Goal: Task Accomplishment & Management: Manage account settings

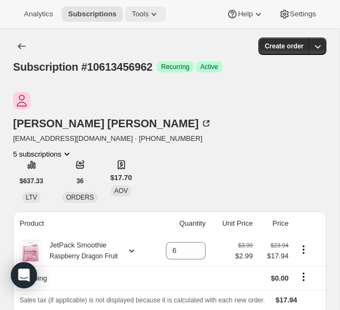
click at [148, 15] on span "Tools" at bounding box center [140, 14] width 17 height 9
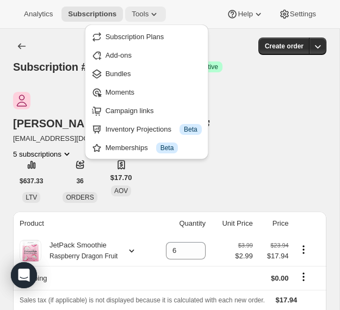
click at [148, 15] on span "Tools" at bounding box center [140, 14] width 17 height 9
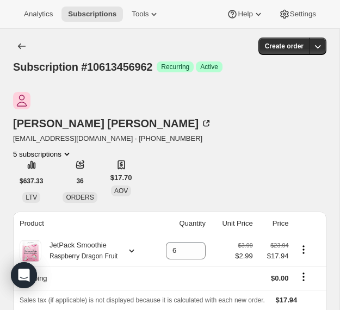
click at [72, 148] on button "5 subscriptions" at bounding box center [42, 153] width 59 height 11
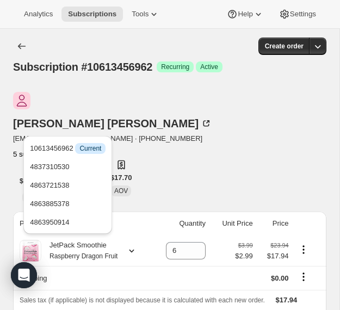
click at [72, 148] on button "5 subscriptions" at bounding box center [42, 153] width 59 height 11
click at [64, 149] on span "10613456962 Info Current" at bounding box center [68, 148] width 76 height 8
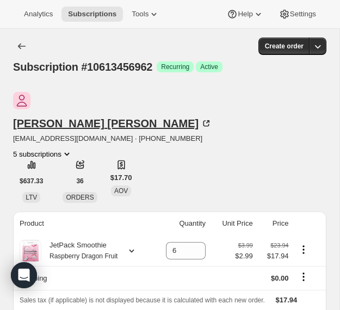
click at [101, 118] on div "[PERSON_NAME]" at bounding box center [112, 123] width 198 height 11
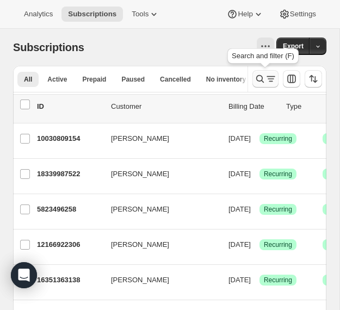
click at [259, 76] on icon "Search and filter results" at bounding box center [259, 78] width 11 height 11
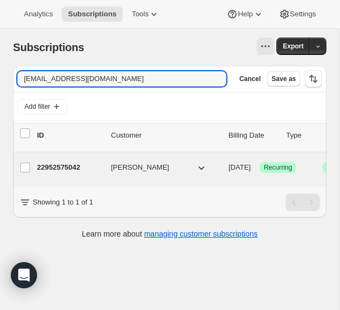
type input "[EMAIL_ADDRESS][DOMAIN_NAME]"
click at [176, 174] on div "22952575042 [PERSON_NAME] [DATE] Success Recurring Success Active 5 items $44.85" at bounding box center [270, 167] width 466 height 17
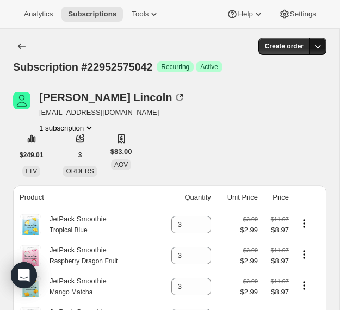
click at [316, 49] on icon "button" at bounding box center [317, 46] width 11 height 11
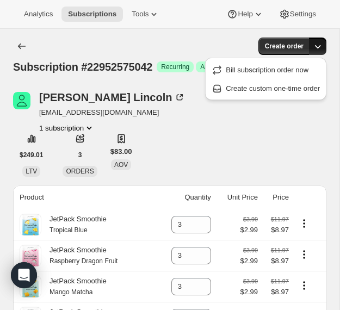
click at [316, 49] on icon "button" at bounding box center [317, 46] width 11 height 11
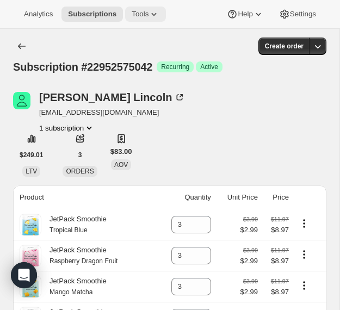
click at [148, 11] on span "Tools" at bounding box center [140, 14] width 17 height 9
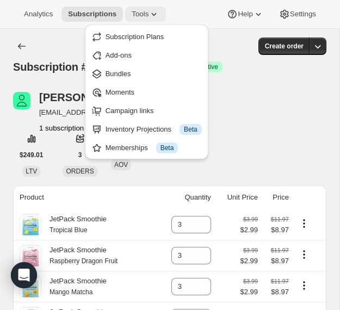
click at [148, 11] on span "Tools" at bounding box center [140, 14] width 17 height 9
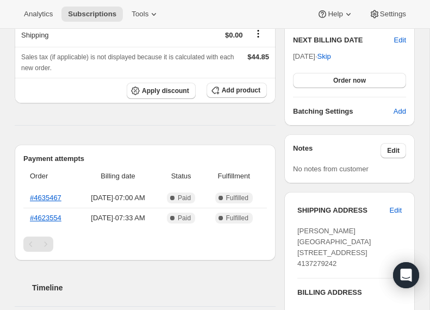
scroll to position [275, 0]
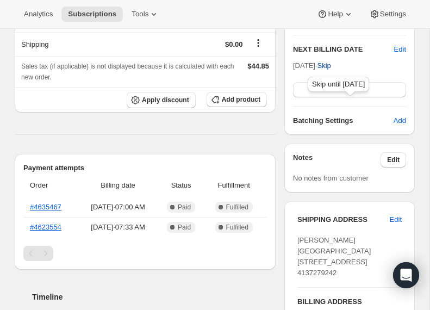
click at [331, 71] on span "Skip" at bounding box center [324, 65] width 14 height 11
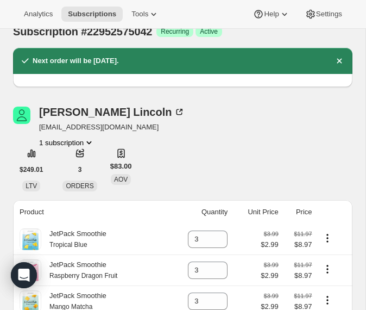
scroll to position [0, 0]
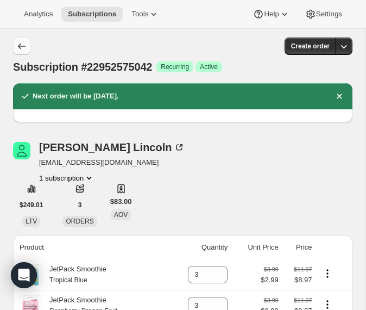
click at [20, 47] on icon "Subscriptions" at bounding box center [21, 46] width 11 height 11
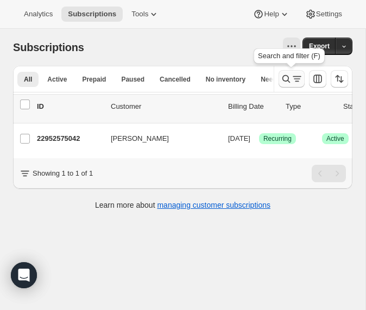
click at [285, 75] on icon "Search and filter results" at bounding box center [286, 78] width 11 height 11
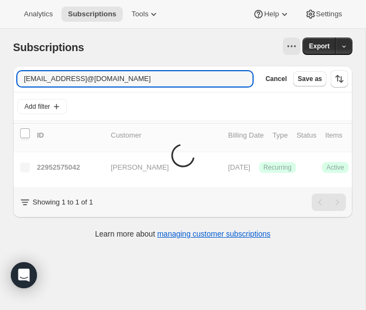
type input "wearelucylincoln@gmail.comltuna@aol.com"
click at [239, 77] on icon "button" at bounding box center [240, 78] width 11 height 11
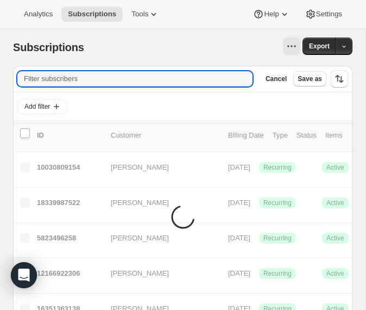
paste input "ltuna@aol.com"
type input "ltuna@aol.com"
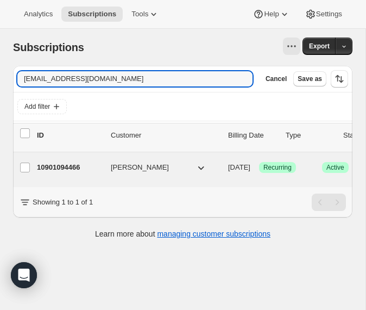
click at [107, 172] on div "10901094466 Elizabeth Turner 09/09/2025 Success Recurring Success Active 6 item…" at bounding box center [270, 167] width 466 height 17
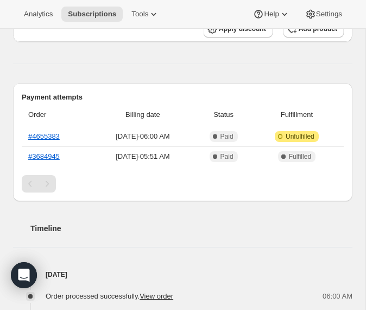
scroll to position [400, 0]
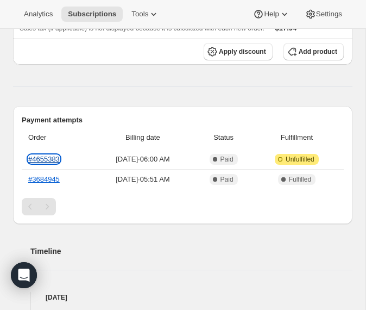
click at [47, 160] on link "#4655383" at bounding box center [44, 159] width 32 height 8
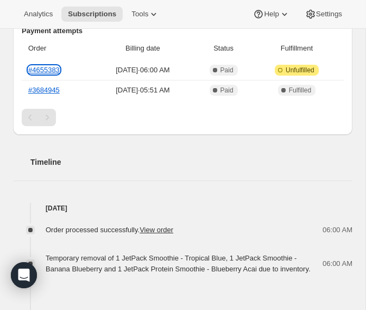
scroll to position [488, 0]
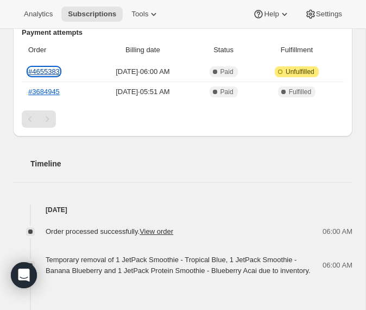
click at [49, 71] on link "#4655383" at bounding box center [44, 71] width 32 height 8
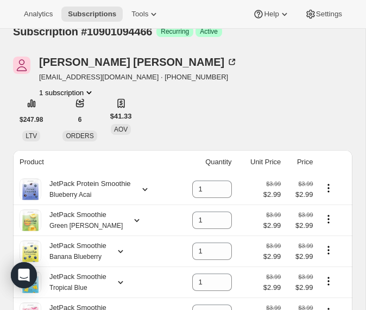
scroll to position [0, 0]
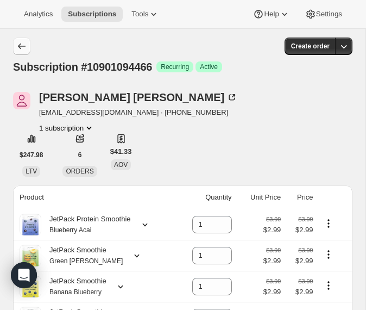
click at [20, 51] on icon "Subscriptions" at bounding box center [21, 46] width 11 height 11
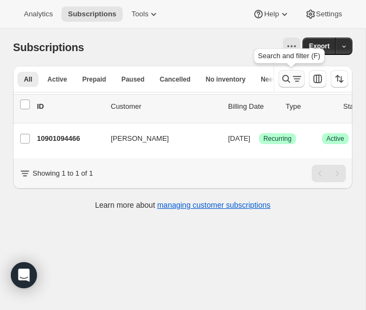
click at [290, 81] on icon "Search and filter results" at bounding box center [286, 78] width 11 height 11
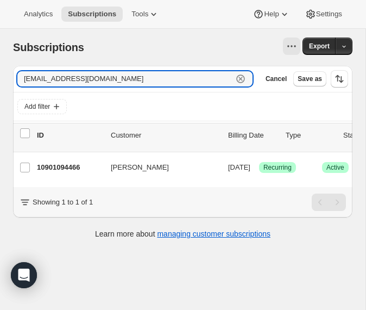
click at [238, 80] on icon "button" at bounding box center [240, 78] width 11 height 11
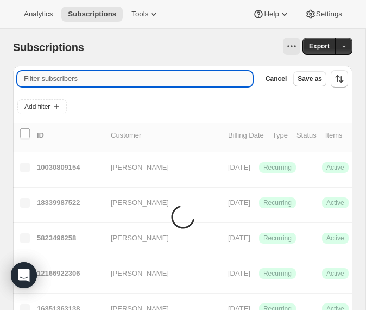
paste input "ladycbess@gmail.com"
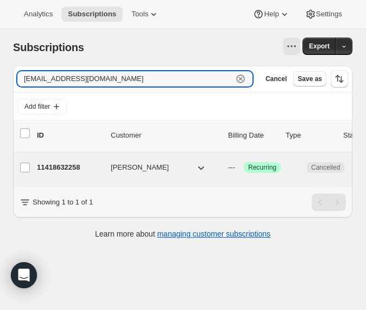
type input "ladycbess@gmail.com"
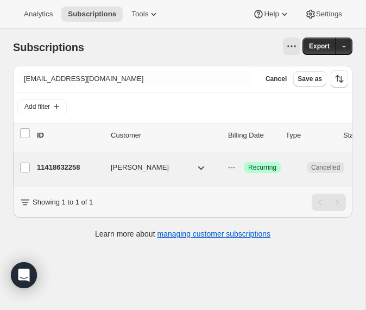
click at [97, 171] on p "11418632258" at bounding box center [69, 167] width 65 height 11
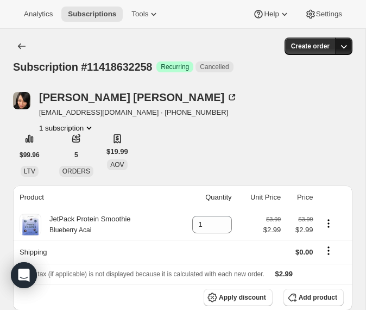
click at [339, 46] on icon "button" at bounding box center [344, 46] width 11 height 11
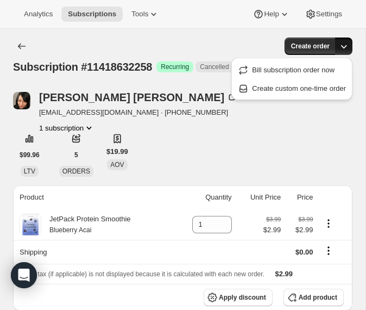
click at [339, 46] on icon "button" at bounding box center [344, 46] width 11 height 11
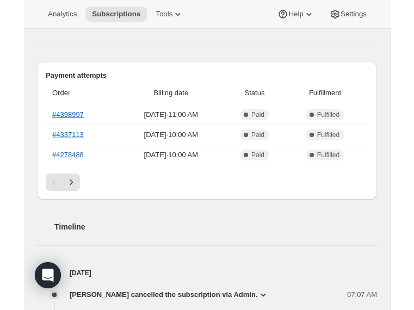
scroll to position [299, 0]
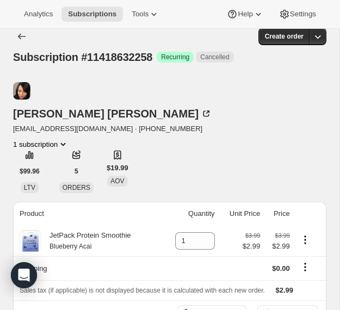
scroll to position [0, 0]
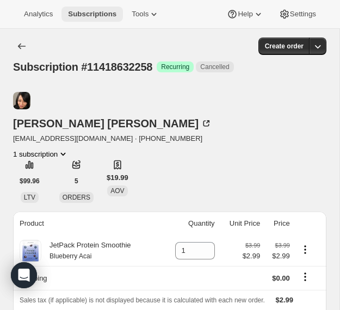
click at [83, 13] on span "Subscriptions" at bounding box center [92, 14] width 48 height 9
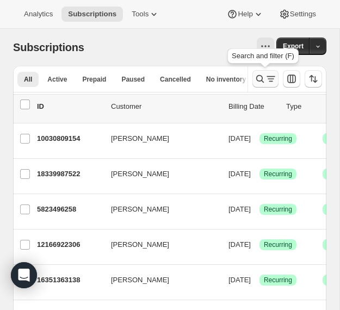
click at [258, 76] on icon "Search and filter results" at bounding box center [260, 79] width 8 height 8
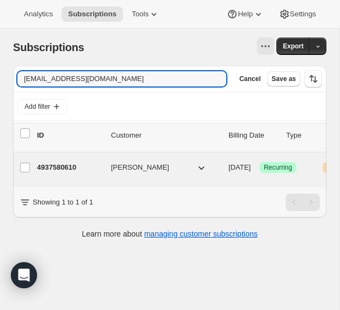
type input "boggselyse@gmail.com"
click at [92, 171] on p "4937580610" at bounding box center [69, 167] width 65 height 11
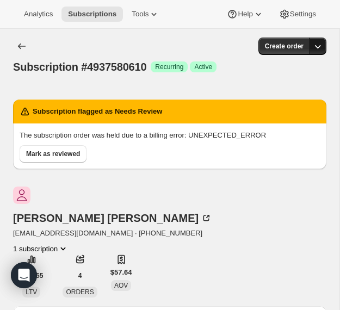
click at [321, 45] on icon "button" at bounding box center [317, 46] width 11 height 11
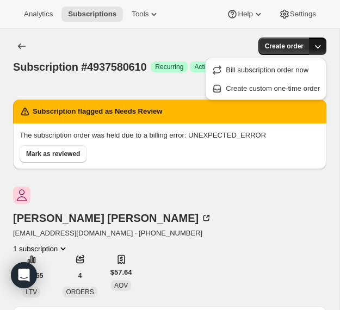
click at [321, 45] on icon "button" at bounding box center [317, 46] width 11 height 11
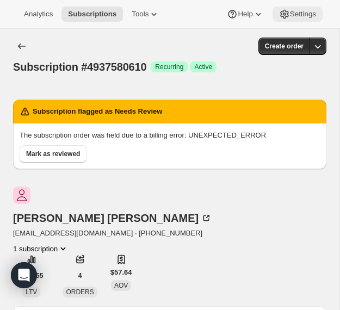
click at [295, 16] on span "Settings" at bounding box center [303, 14] width 26 height 9
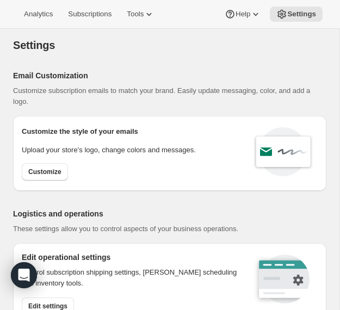
select select "22:00"
select select "09:00"
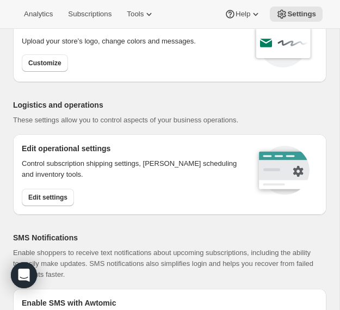
scroll to position [76, 0]
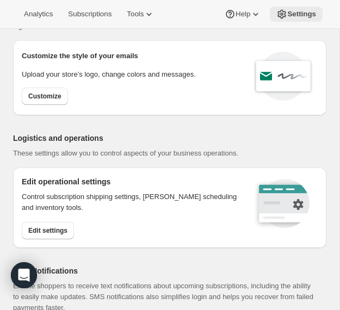
click at [287, 14] on span "Settings" at bounding box center [301, 14] width 29 height 9
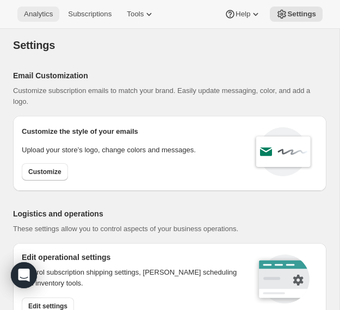
click at [39, 12] on span "Analytics" at bounding box center [38, 14] width 29 height 9
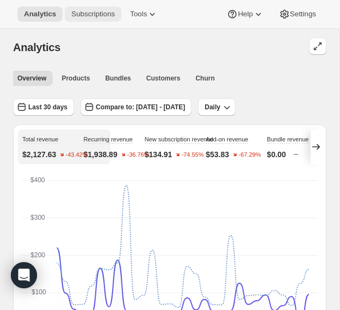
click at [76, 12] on span "Subscriptions" at bounding box center [92, 14] width 43 height 9
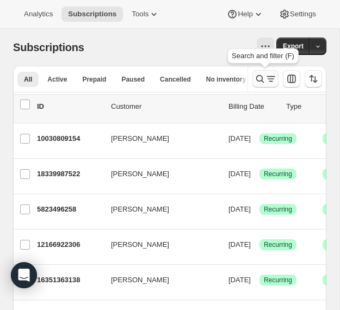
click at [264, 77] on icon "Search and filter results" at bounding box center [259, 78] width 11 height 11
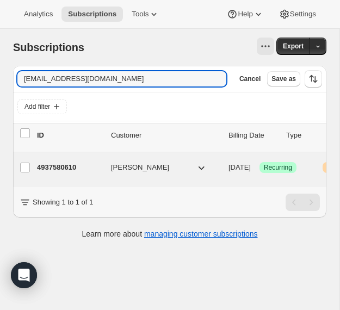
type input "boggselyse@gmail.com"
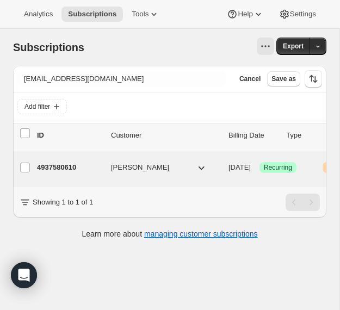
click at [88, 173] on div "4937580610 Elyse Boggs 08/10/2025 Success Recurring Warning Needs Review 6 item…" at bounding box center [270, 167] width 466 height 17
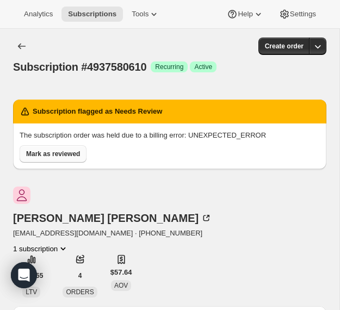
click at [65, 154] on span "Mark as reviewed" at bounding box center [53, 153] width 54 height 9
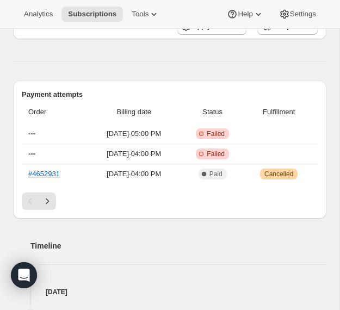
scroll to position [456, 0]
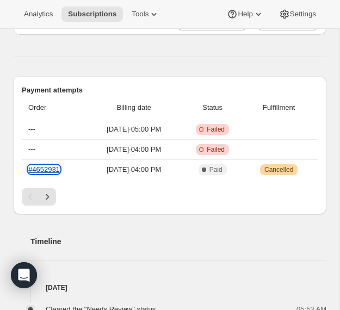
click at [45, 165] on link "#4652931" at bounding box center [44, 169] width 32 height 8
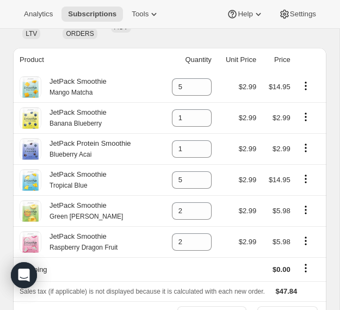
scroll to position [64, 0]
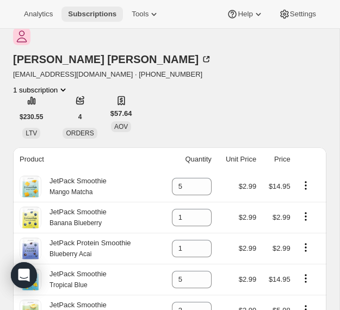
click at [98, 16] on span "Subscriptions" at bounding box center [92, 14] width 48 height 9
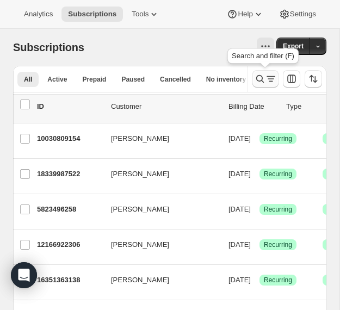
click at [264, 75] on icon "Search and filter results" at bounding box center [259, 78] width 11 height 11
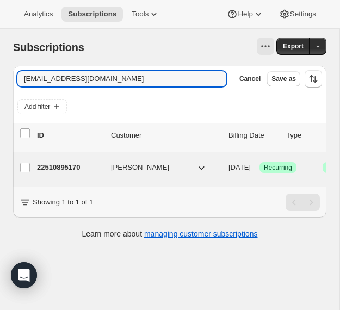
type input "sheral44@yahoo.com"
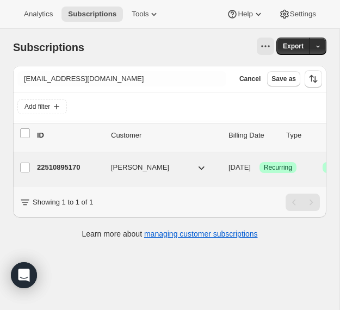
click at [97, 169] on p "22510895170" at bounding box center [69, 167] width 65 height 11
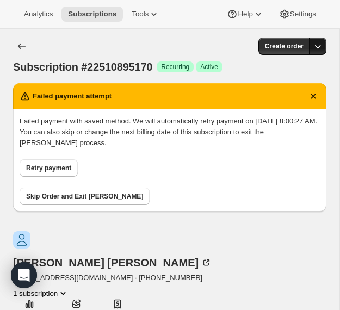
click at [323, 47] on button "button" at bounding box center [317, 45] width 17 height 17
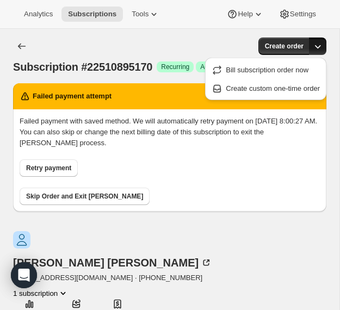
click at [322, 47] on icon "button" at bounding box center [317, 46] width 11 height 11
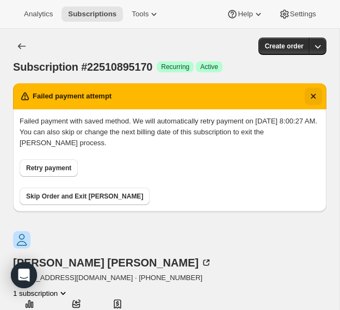
click at [315, 98] on icon "Dismiss notification" at bounding box center [313, 96] width 11 height 11
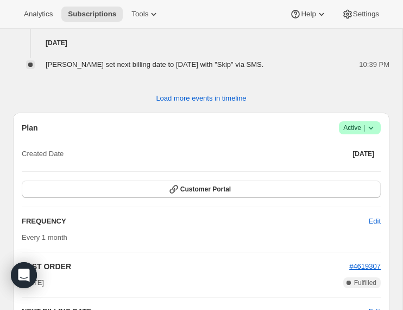
scroll to position [1054, 0]
click at [339, 128] on span "Success Active |" at bounding box center [360, 127] width 42 height 13
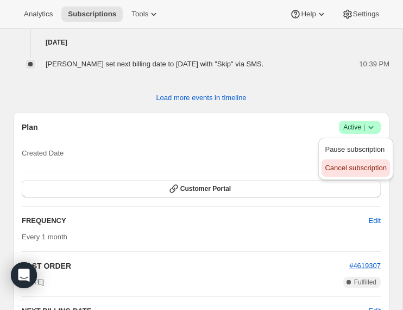
click at [339, 167] on span "Cancel subscription" at bounding box center [355, 168] width 61 height 8
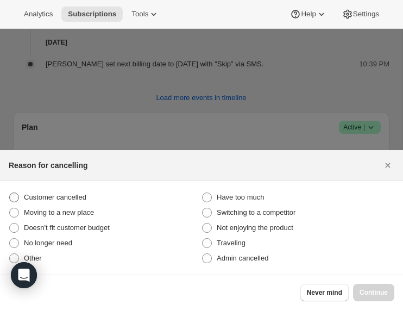
click at [56, 192] on span "Customer cancelled" at bounding box center [55, 197] width 62 height 11
click at [10, 192] on input "Customer cancelled" at bounding box center [9, 192] width 1 height 1
radio input "true"
click at [339, 293] on span "Continue" at bounding box center [374, 292] width 28 height 9
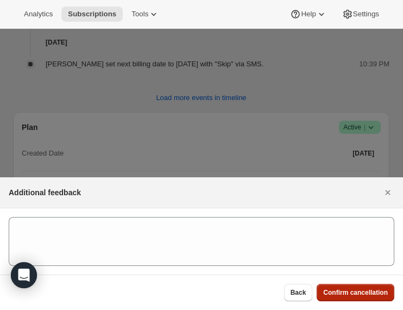
click at [339, 295] on span "Confirm cancellation" at bounding box center [355, 292] width 65 height 9
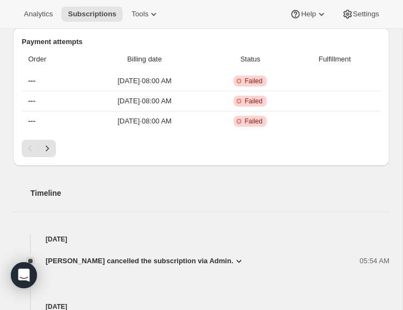
scroll to position [1054, 0]
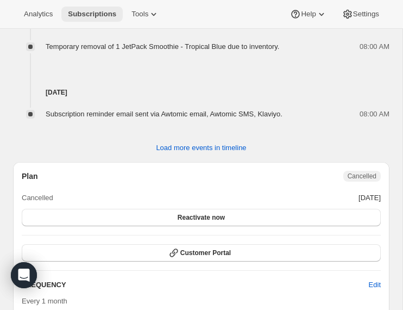
click at [99, 8] on button "Subscriptions" at bounding box center [91, 14] width 61 height 15
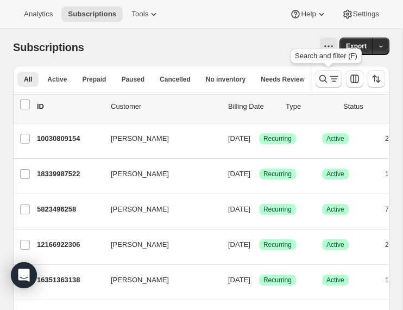
click at [323, 80] on icon "Search and filter results" at bounding box center [323, 78] width 11 height 11
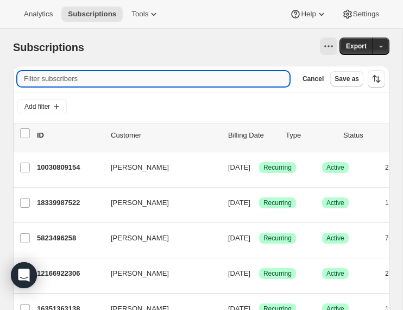
paste input "taylory78@gmail.com"
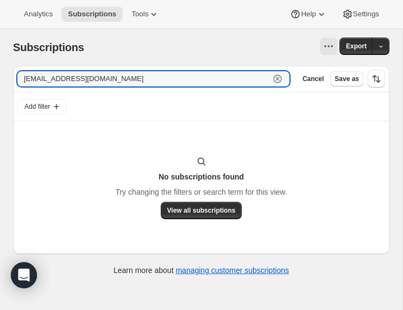
type input "taylory78@gmail.com"
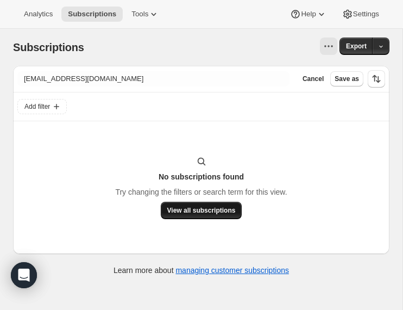
click at [184, 205] on button "View all subscriptions" at bounding box center [202, 210] width 82 height 17
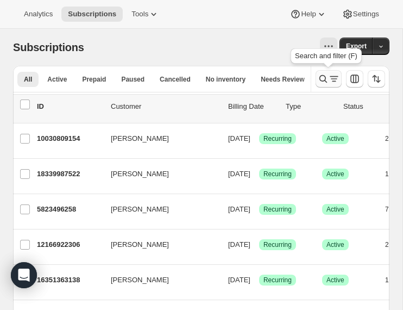
click at [328, 74] on icon "Search and filter results" at bounding box center [323, 78] width 11 height 11
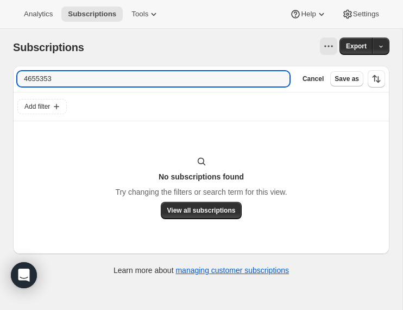
type input "4655353"
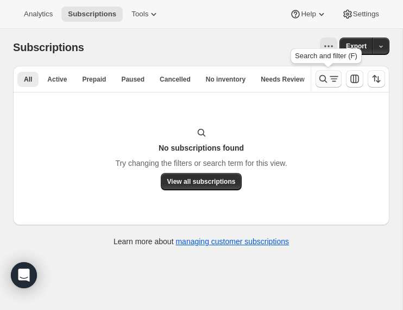
click at [325, 83] on icon "Search and filter results" at bounding box center [323, 78] width 11 height 11
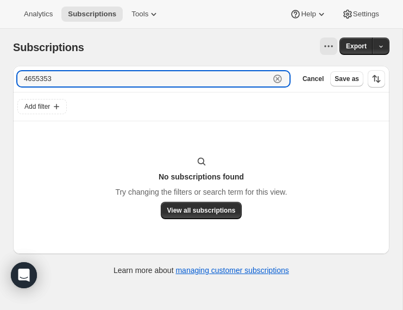
click at [281, 79] on icon "button" at bounding box center [277, 78] width 11 height 11
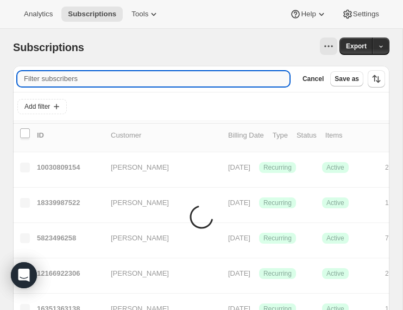
click at [255, 80] on input "Filter subscribers" at bounding box center [153, 78] width 272 height 15
paste input "scncf42@hotmail.com"
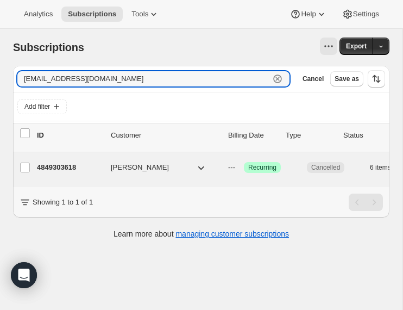
type input "scncf42@hotmail.com"
click at [99, 167] on p "4849303618" at bounding box center [69, 167] width 65 height 11
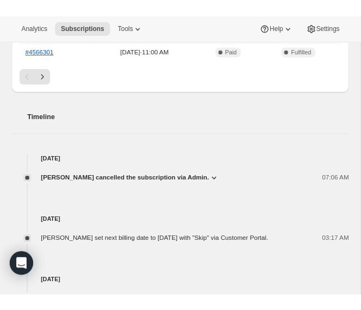
scroll to position [558, 0]
